Goal: Task Accomplishment & Management: Use online tool/utility

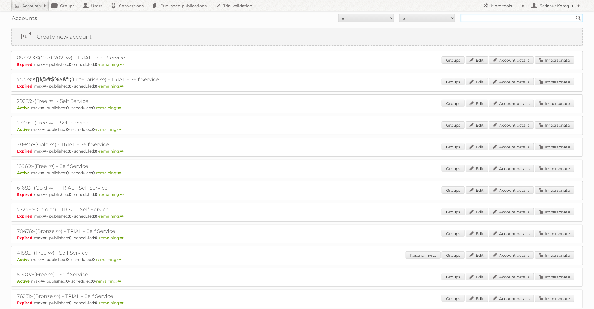
click at [525, 14] on input "text" at bounding box center [522, 18] width 122 height 8
type input "Plus Retail"
click at [574, 14] on input "Search" at bounding box center [578, 18] width 8 height 8
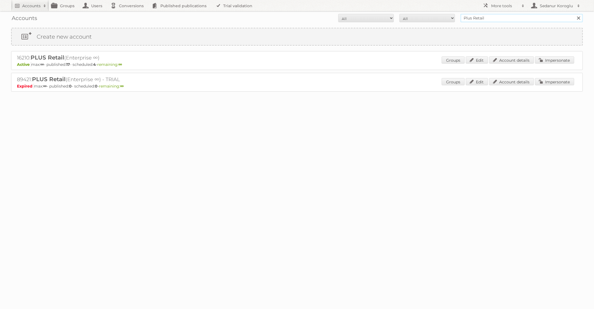
drag, startPoint x: 496, startPoint y: 15, endPoint x: 532, endPoint y: 16, distance: 35.9
click at [532, 16] on input "Plus Retail" at bounding box center [522, 18] width 122 height 8
type input "Albert Heijn NL"
click at [574, 14] on input "Search" at bounding box center [578, 18] width 8 height 8
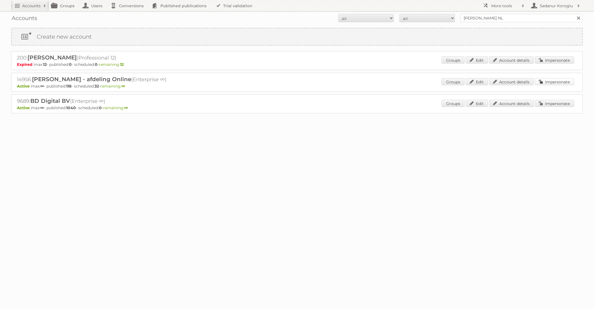
click at [545, 81] on link "Impersonate" at bounding box center [554, 81] width 39 height 7
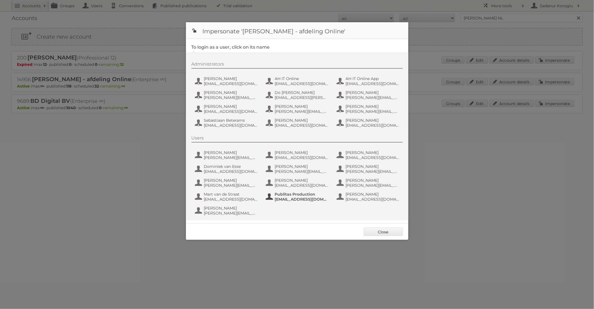
click at [281, 200] on span "fs+ah@publitas.com" at bounding box center [302, 199] width 54 height 5
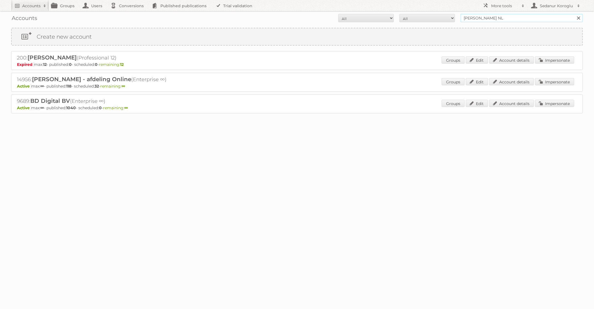
drag, startPoint x: 497, startPoint y: 18, endPoint x: 422, endPoint y: 18, distance: 75.3
click at [422, 18] on form "All Active Expired Pending All Paid Trials Self service Albert Heijn NL Search" at bounding box center [297, 18] width 572 height 8
type input "Plus Retail"
click at [574, 14] on input "Search" at bounding box center [578, 18] width 8 height 8
click at [502, 16] on input "Plus Retail" at bounding box center [522, 18] width 122 height 8
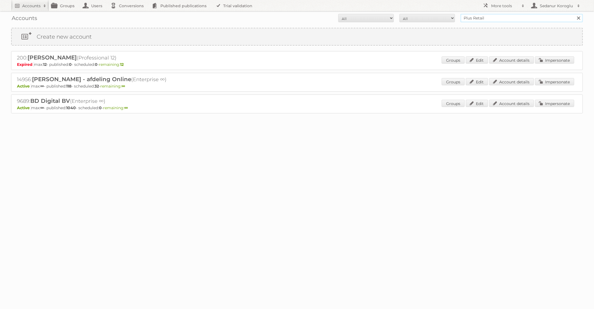
click at [495, 18] on input "Plus Retail" at bounding box center [522, 18] width 122 height 8
click at [492, 19] on input "Plus Retail" at bounding box center [522, 18] width 122 height 8
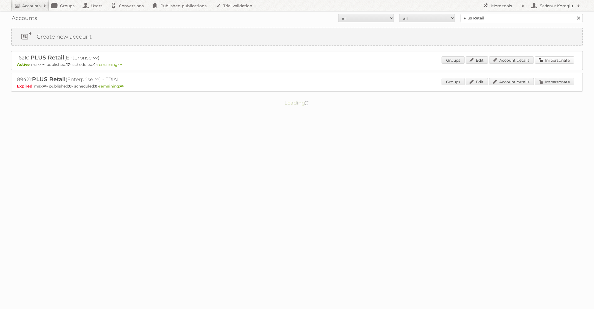
click at [552, 59] on link "Impersonate" at bounding box center [554, 59] width 39 height 7
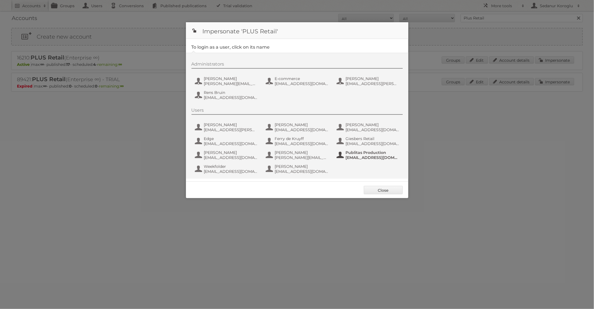
click at [364, 156] on span "[EMAIL_ADDRESS][DOMAIN_NAME]" at bounding box center [373, 157] width 54 height 5
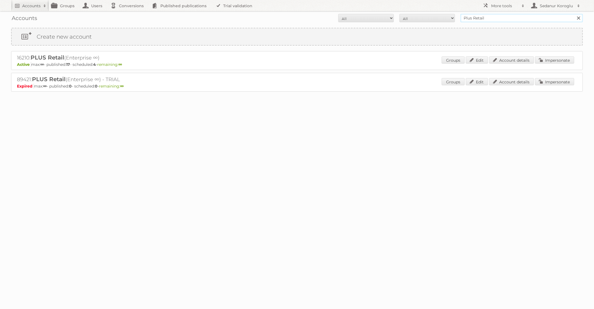
drag, startPoint x: 483, startPoint y: 19, endPoint x: 449, endPoint y: 17, distance: 34.0
click at [449, 17] on form "All Active Expired Pending All Paid Trials Self service Plus Retail Search" at bounding box center [297, 18] width 572 height 8
type input "l"
type input "HEMA"
click at [574, 14] on input "Search" at bounding box center [578, 18] width 8 height 8
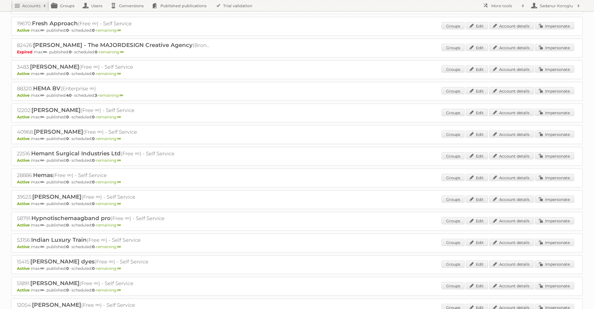
scroll to position [381, 0]
click at [543, 88] on link "Impersonate" at bounding box center [554, 91] width 39 height 7
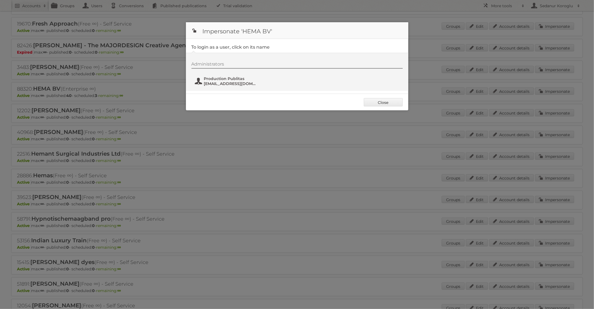
click at [224, 83] on span "[EMAIL_ADDRESS][DOMAIN_NAME]" at bounding box center [231, 83] width 54 height 5
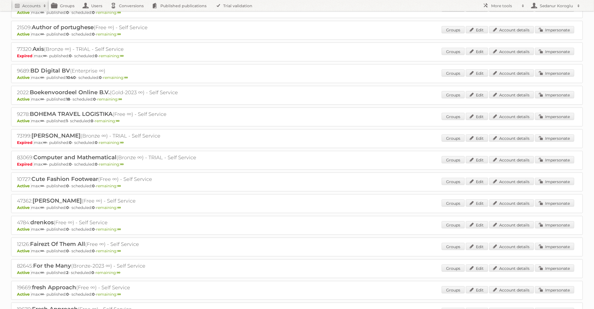
scroll to position [0, 0]
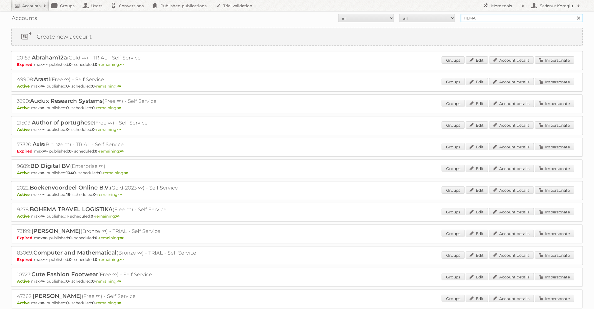
drag, startPoint x: 478, startPoint y: 17, endPoint x: 457, endPoint y: 15, distance: 21.3
click at [457, 15] on form "All Active Expired Pending All Paid Trials Self service HEMA Search" at bounding box center [297, 18] width 572 height 8
type input "Welkoop"
click at [574, 14] on input "Search" at bounding box center [578, 18] width 8 height 8
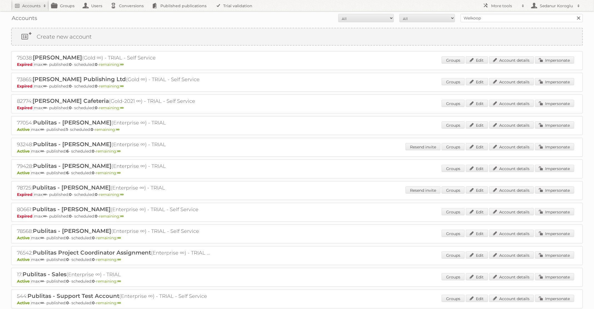
scroll to position [100, 0]
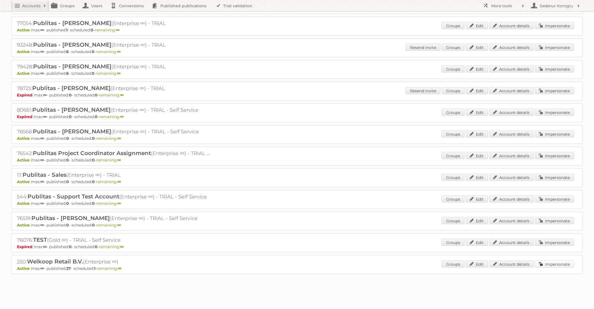
click at [559, 262] on link "Impersonate" at bounding box center [554, 263] width 39 height 7
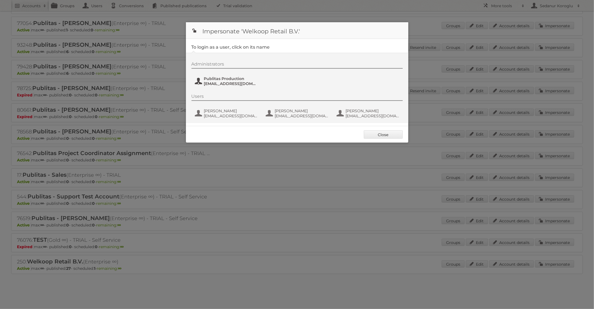
click at [227, 83] on span "fs+welkoop@publitas.com" at bounding box center [231, 83] width 54 height 5
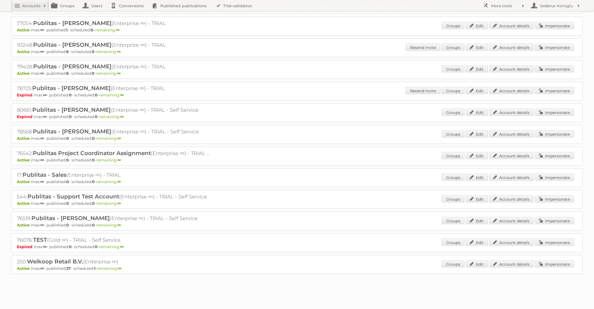
scroll to position [0, 0]
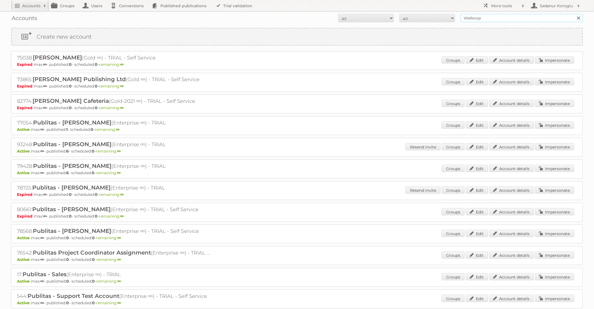
drag, startPoint x: 484, startPoint y: 19, endPoint x: 410, endPoint y: 14, distance: 74.1
click at [413, 18] on form "All Active Expired Pending All Paid Trials Self service Welkoop Search" at bounding box center [297, 18] width 572 height 8
type input "B"
type input "Audax"
click at [574, 14] on input "Search" at bounding box center [578, 18] width 8 height 8
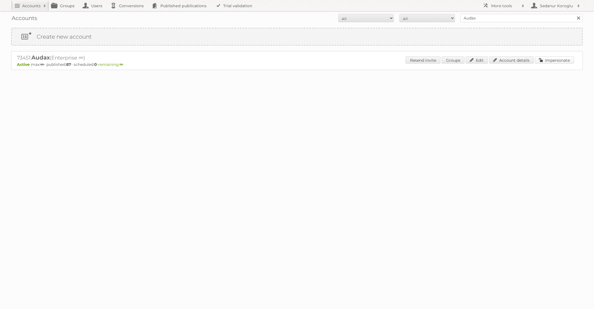
click at [560, 63] on link "Impersonate" at bounding box center [554, 59] width 39 height 7
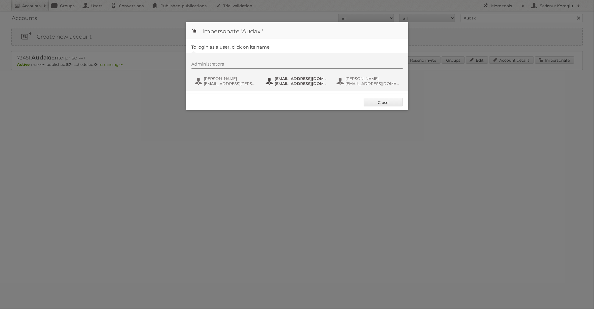
click at [288, 86] on button "fs+audax@publitas.com fs+audax@publitas.com" at bounding box center [297, 81] width 65 height 11
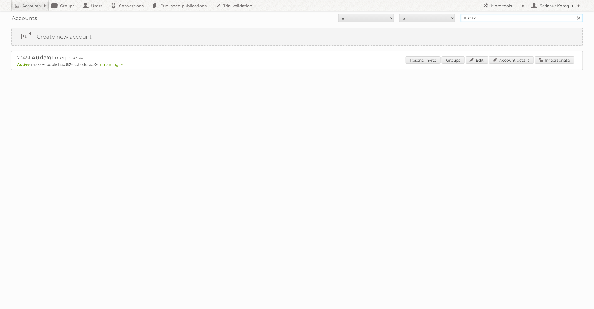
click at [484, 21] on input "Audax" at bounding box center [522, 18] width 122 height 8
type input "Albert Heijn NL"
click at [574, 14] on input "Search" at bounding box center [578, 18] width 8 height 8
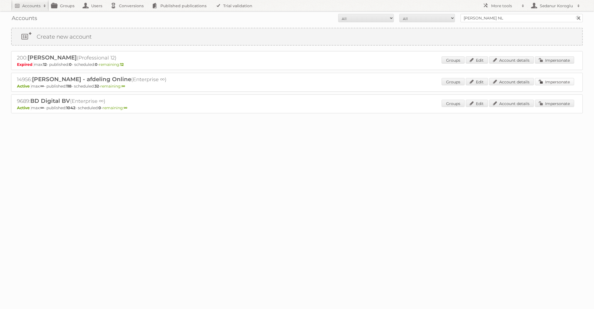
click at [562, 82] on link "Impersonate" at bounding box center [554, 81] width 39 height 7
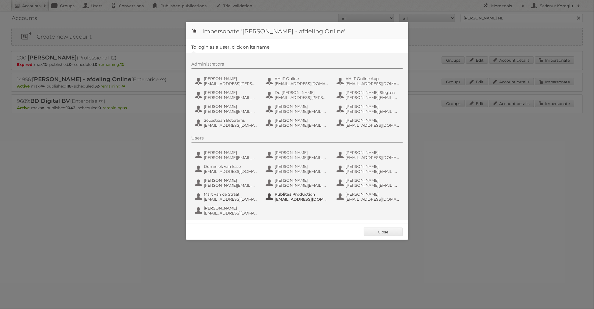
click at [275, 197] on span "[EMAIL_ADDRESS][DOMAIN_NAME]" at bounding box center [302, 199] width 54 height 5
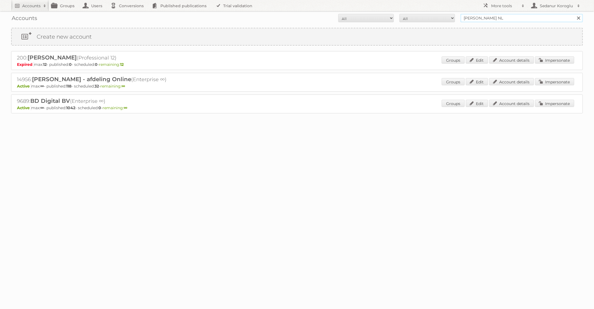
drag, startPoint x: 491, startPoint y: 19, endPoint x: 397, endPoint y: 17, distance: 94.3
click at [398, 18] on form "All Active Expired Pending All Paid Trials Self service Albert Heijn NL Search" at bounding box center [297, 18] width 572 height 8
type input "Ryobi"
click at [574, 14] on input "Search" at bounding box center [578, 18] width 8 height 8
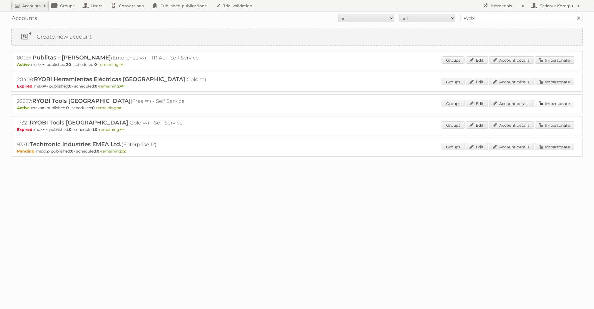
click at [556, 102] on link "Impersonate" at bounding box center [554, 103] width 39 height 7
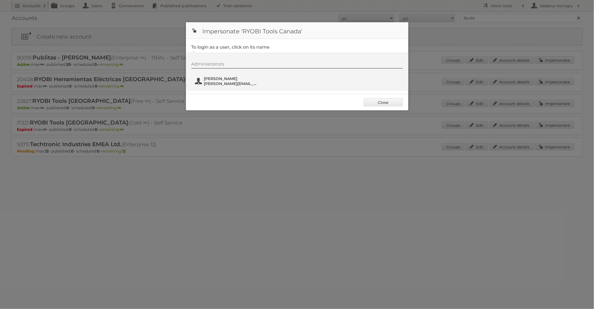
click at [244, 83] on span "cristina.talledes@ttigroupna.com" at bounding box center [231, 83] width 54 height 5
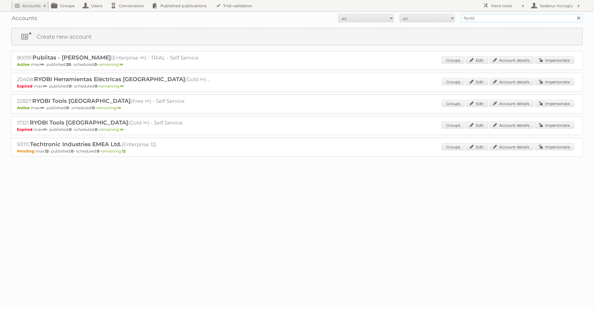
drag, startPoint x: 481, startPoint y: 20, endPoint x: 453, endPoint y: 20, distance: 27.5
click at [453, 20] on form "All Active Expired Pending All Paid Trials Self service Ryobi Search" at bounding box center [297, 18] width 572 height 8
type input "R"
type input "Audax"
click at [574, 14] on input "Search" at bounding box center [578, 18] width 8 height 8
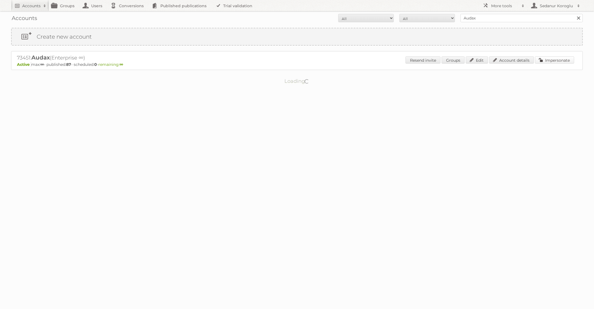
click at [556, 59] on link "Impersonate" at bounding box center [554, 59] width 39 height 7
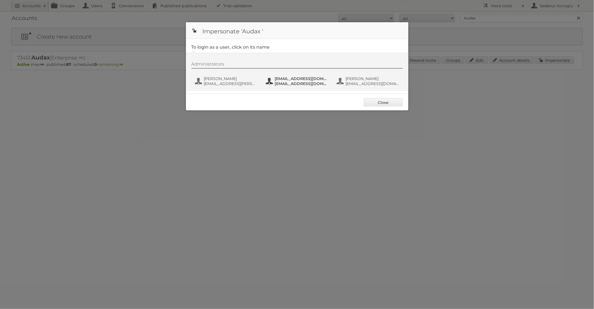
click at [302, 81] on span "[EMAIL_ADDRESS][DOMAIN_NAME]" at bounding box center [302, 83] width 54 height 5
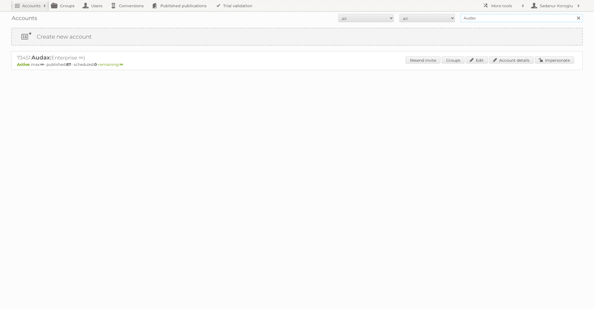
click at [487, 17] on input "Audax" at bounding box center [522, 18] width 122 height 8
type input "[PERSON_NAME]"
click at [574, 14] on input "Search" at bounding box center [578, 18] width 8 height 8
click at [547, 57] on link "Impersonate" at bounding box center [554, 59] width 39 height 7
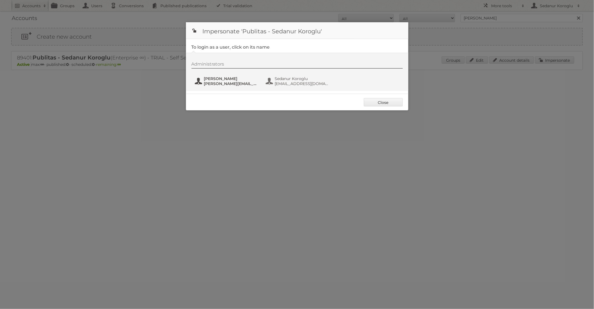
click at [234, 83] on span "s.koroglu@publitas.com" at bounding box center [231, 83] width 54 height 5
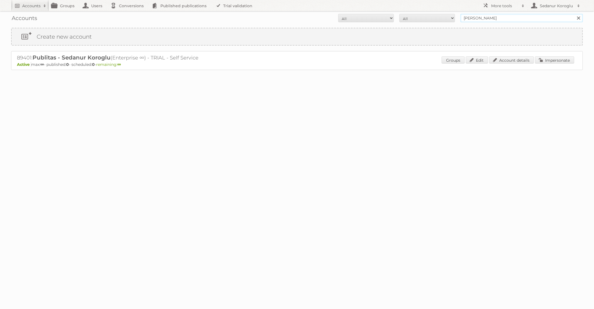
drag, startPoint x: 493, startPoint y: 19, endPoint x: 446, endPoint y: 15, distance: 46.8
click at [446, 17] on form "All Active Expired Pending All Paid Trials Self service seda koroglu Search" at bounding box center [297, 18] width 572 height 8
type input "Audax"
click at [574, 14] on input "Search" at bounding box center [578, 18] width 8 height 8
click at [556, 60] on link "Impersonate" at bounding box center [554, 59] width 39 height 7
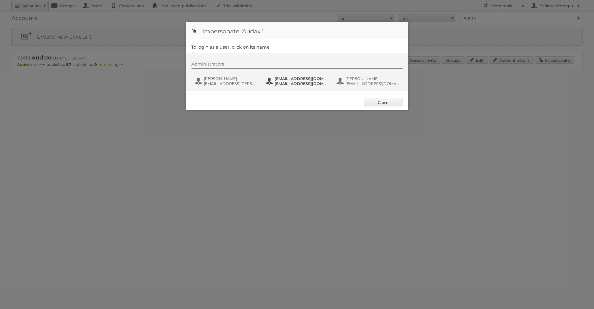
click at [279, 83] on span "[EMAIL_ADDRESS][DOMAIN_NAME]" at bounding box center [302, 83] width 54 height 5
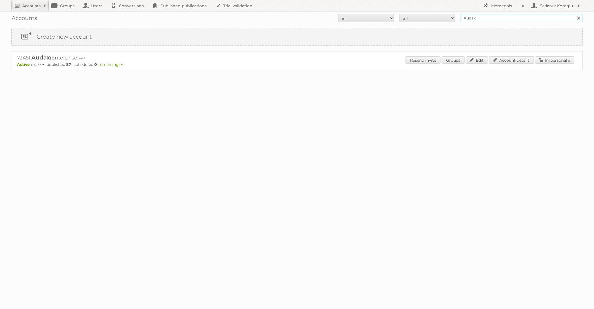
drag, startPoint x: 493, startPoint y: 18, endPoint x: 408, endPoint y: 18, distance: 85.1
click at [408, 18] on form "All Active Expired Pending All Paid Trials Self service Audax Search" at bounding box center [297, 18] width 572 height 8
type input "HEMA"
click at [574, 14] on input "Search" at bounding box center [578, 18] width 8 height 8
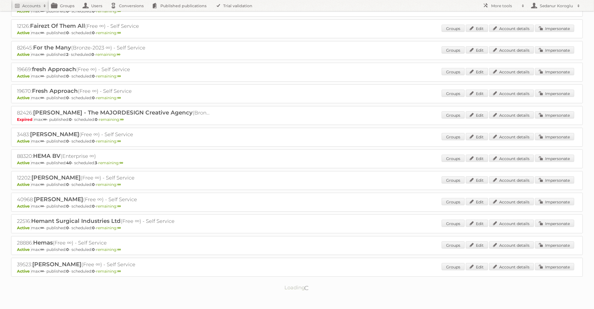
scroll to position [314, 0]
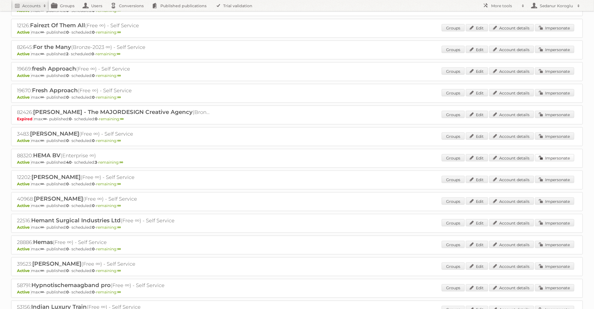
click at [550, 154] on link "Impersonate" at bounding box center [554, 157] width 39 height 7
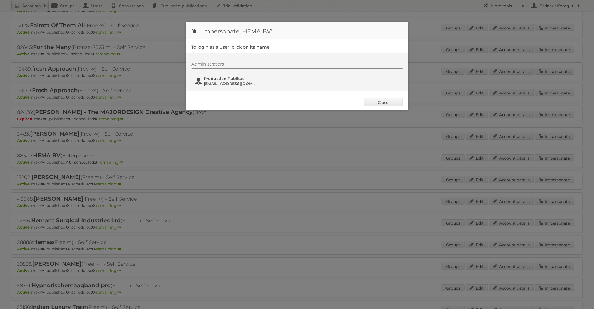
click at [233, 84] on span "[EMAIL_ADDRESS][DOMAIN_NAME]" at bounding box center [231, 83] width 54 height 5
